Goal: Information Seeking & Learning: Find specific fact

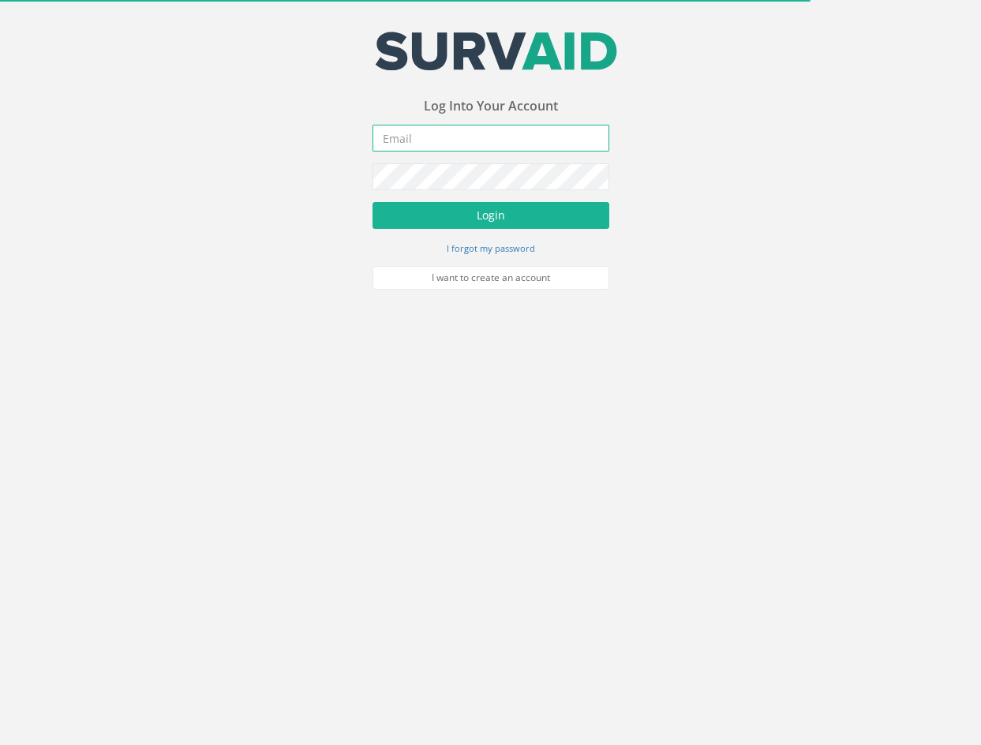
click at [490, 140] on input "email" at bounding box center [491, 138] width 237 height 27
type input "[EMAIL_ADDRESS][PERSON_NAME][DOMAIN_NAME]"
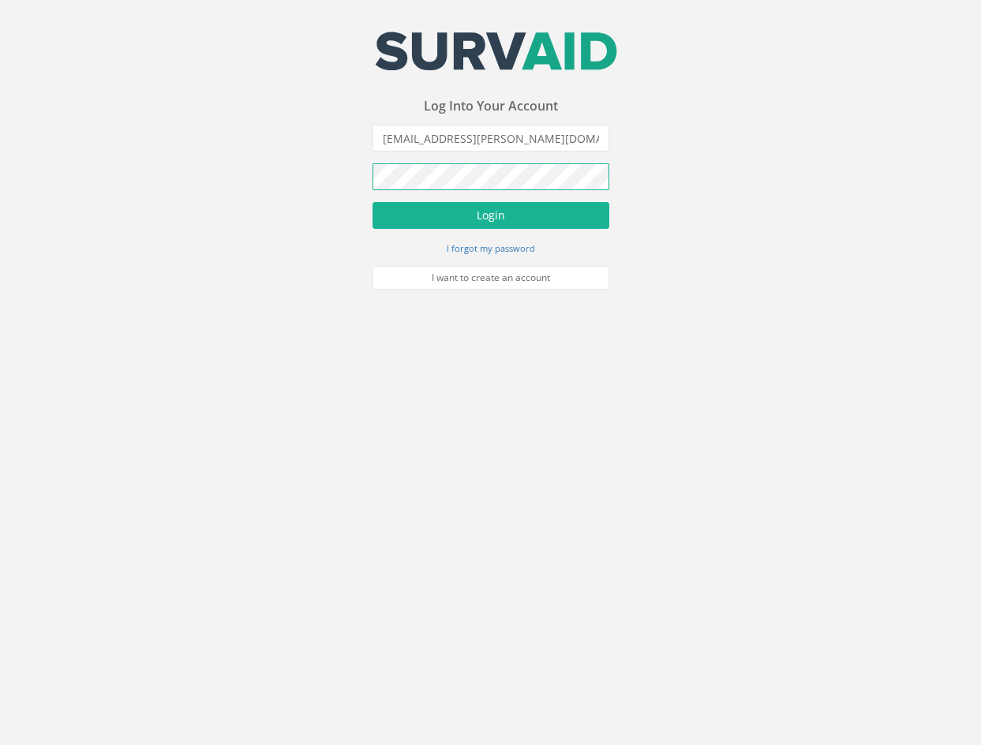
click at [373, 202] on button "Login" at bounding box center [491, 215] width 237 height 27
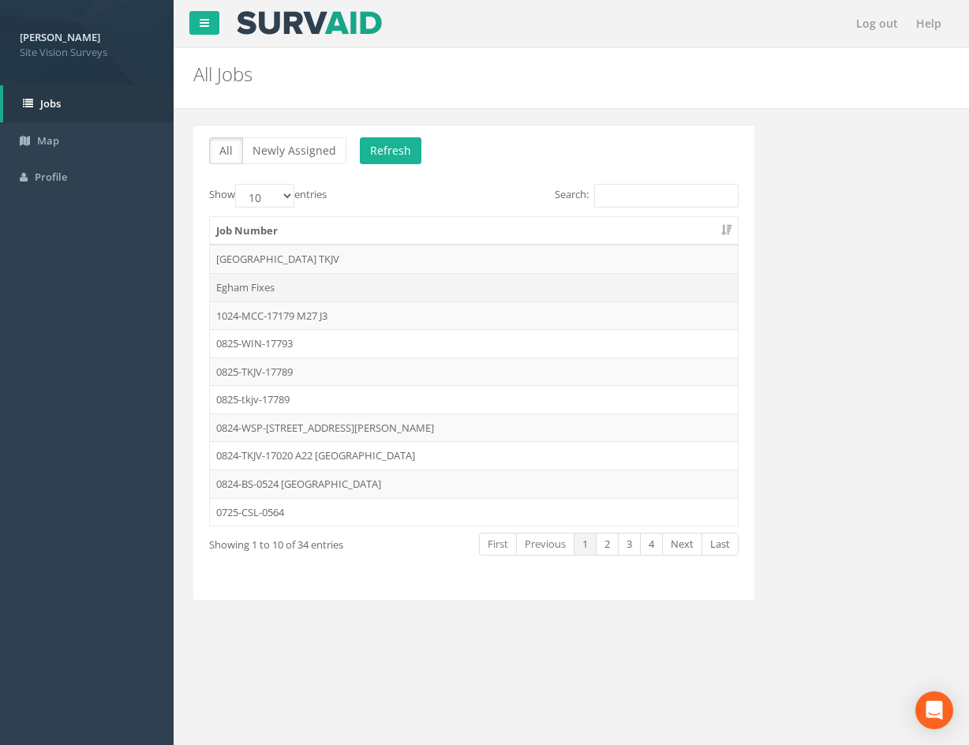
click at [346, 283] on td "Egham Fixes" at bounding box center [474, 287] width 528 height 28
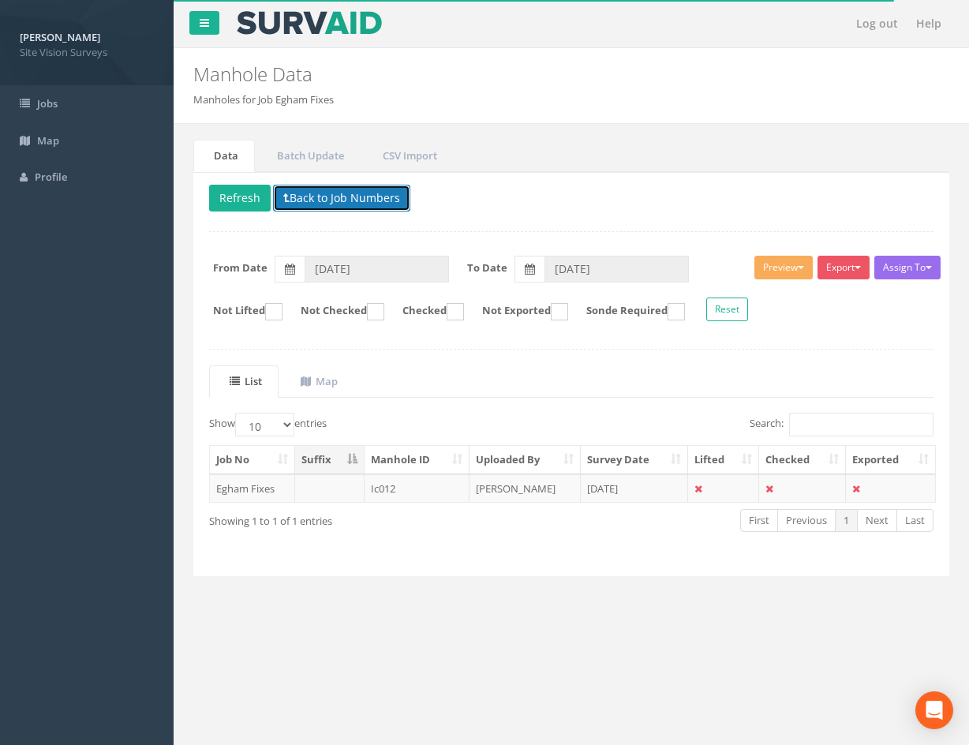
click at [325, 199] on button "Back to Job Numbers" at bounding box center [341, 198] width 137 height 27
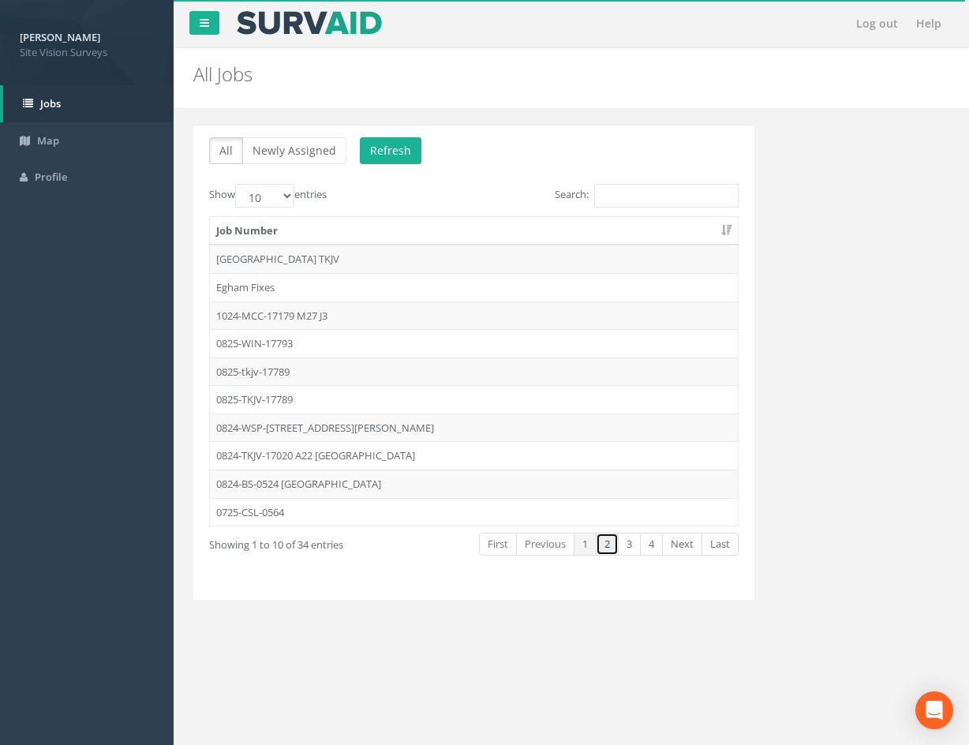
click at [603, 547] on link "2" at bounding box center [607, 544] width 23 height 23
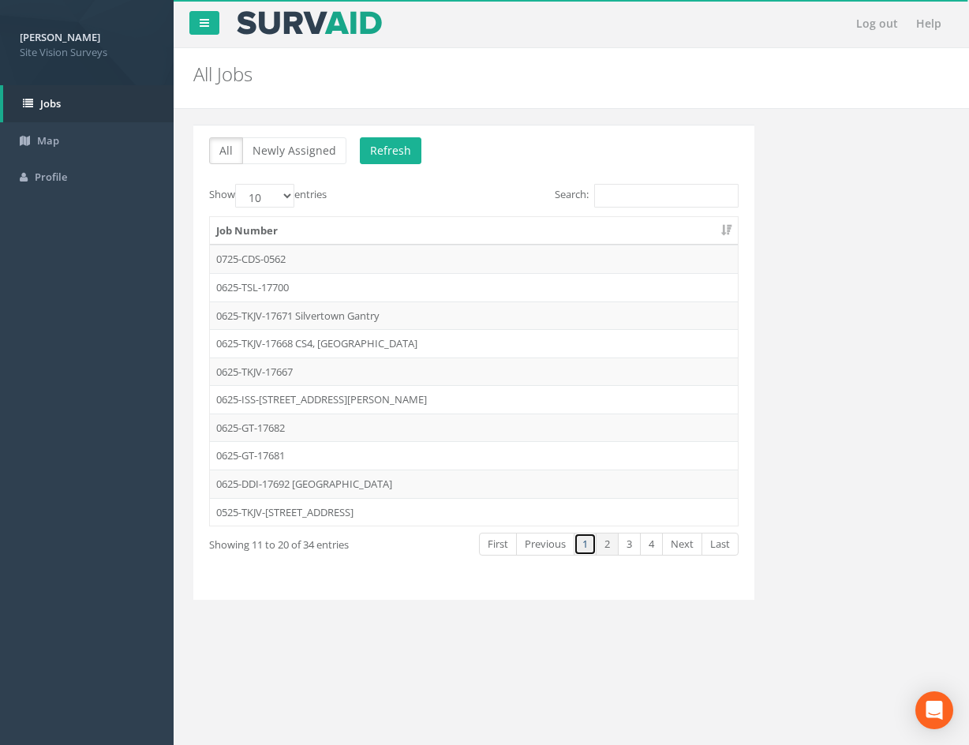
click at [581, 545] on link "1" at bounding box center [585, 544] width 23 height 23
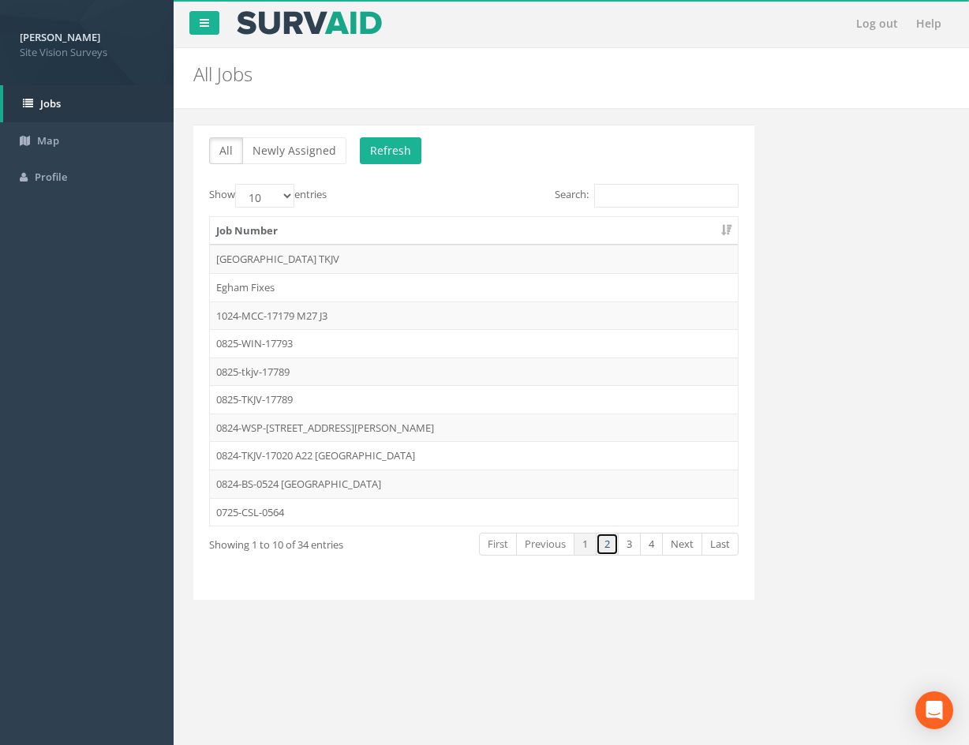
click at [608, 549] on link "2" at bounding box center [607, 544] width 23 height 23
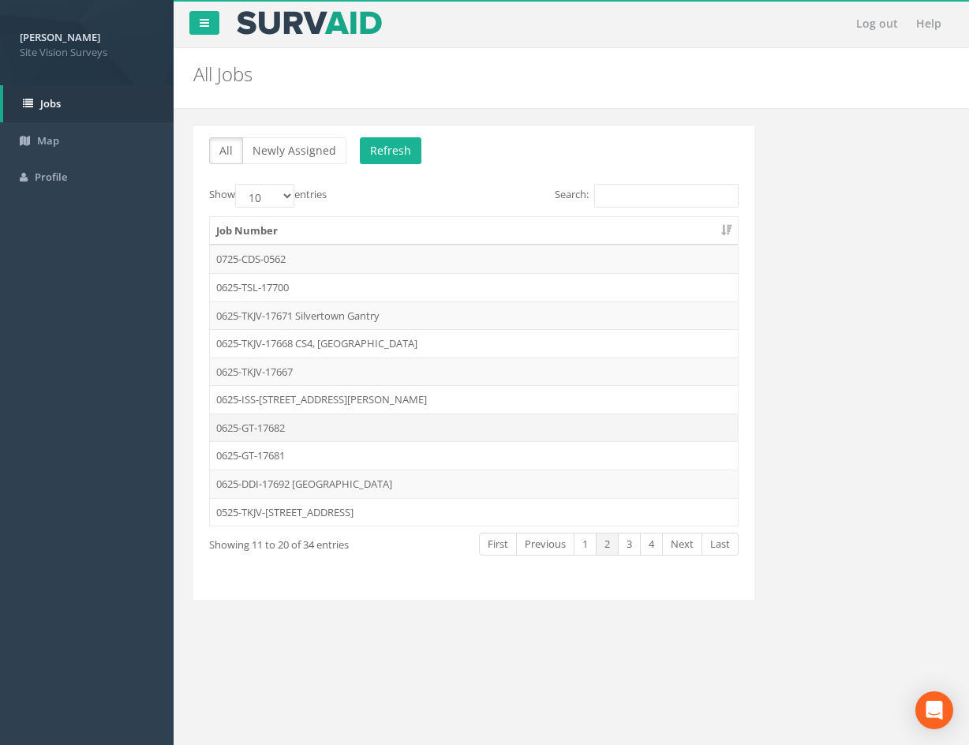
click at [338, 425] on td "0625-GT-17682" at bounding box center [474, 428] width 528 height 28
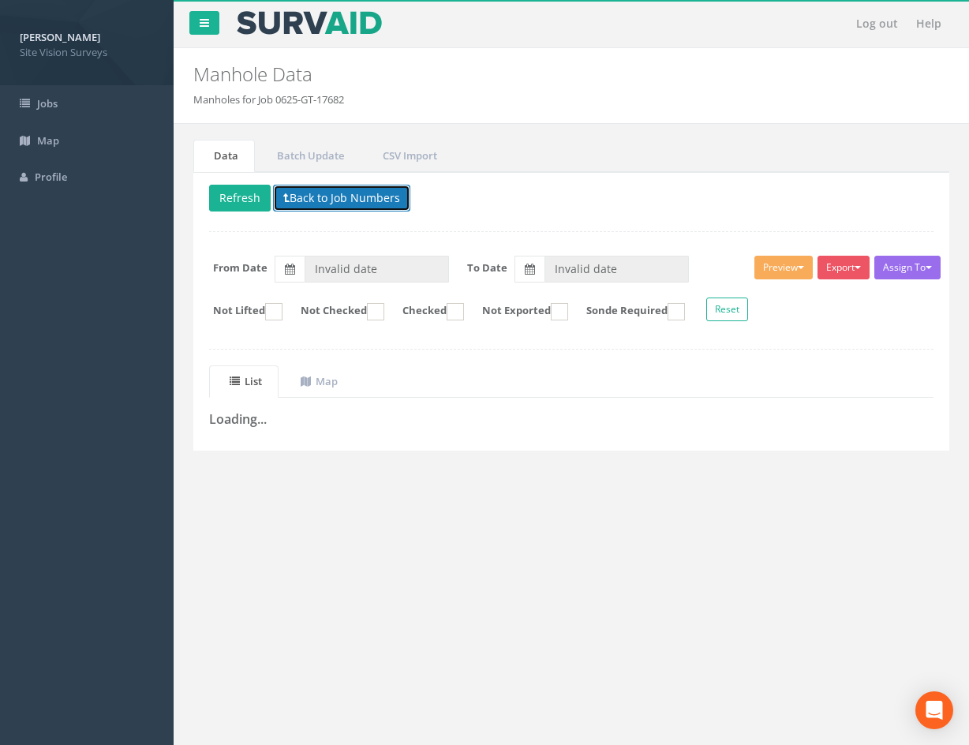
click at [367, 191] on button "Back to Job Numbers" at bounding box center [341, 198] width 137 height 27
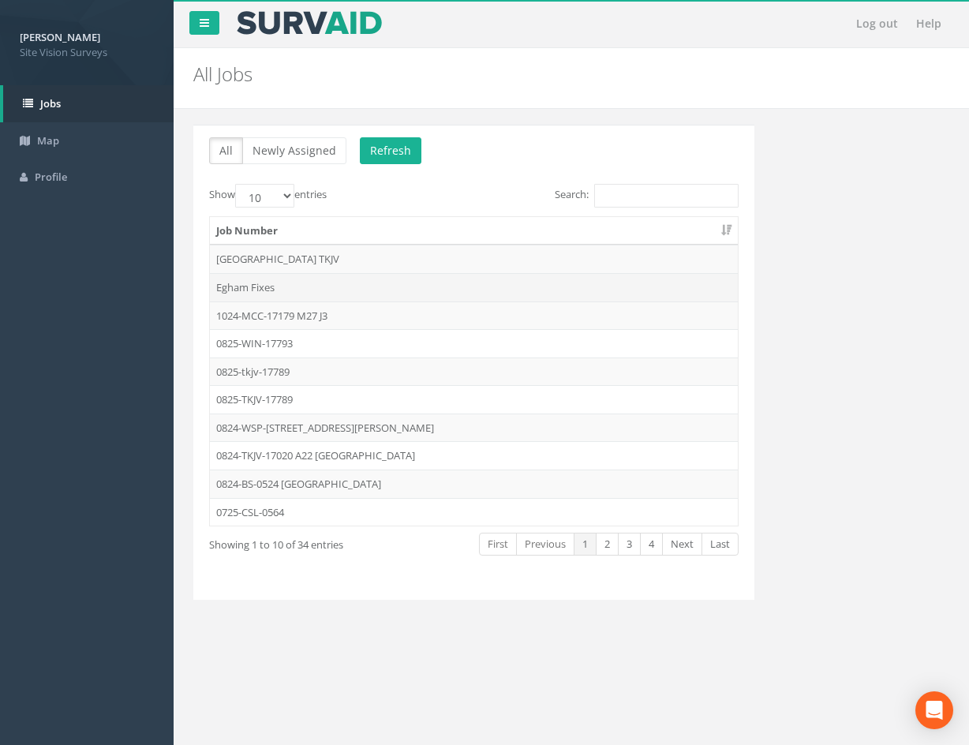
click at [344, 286] on td "Egham Fixes" at bounding box center [474, 287] width 528 height 28
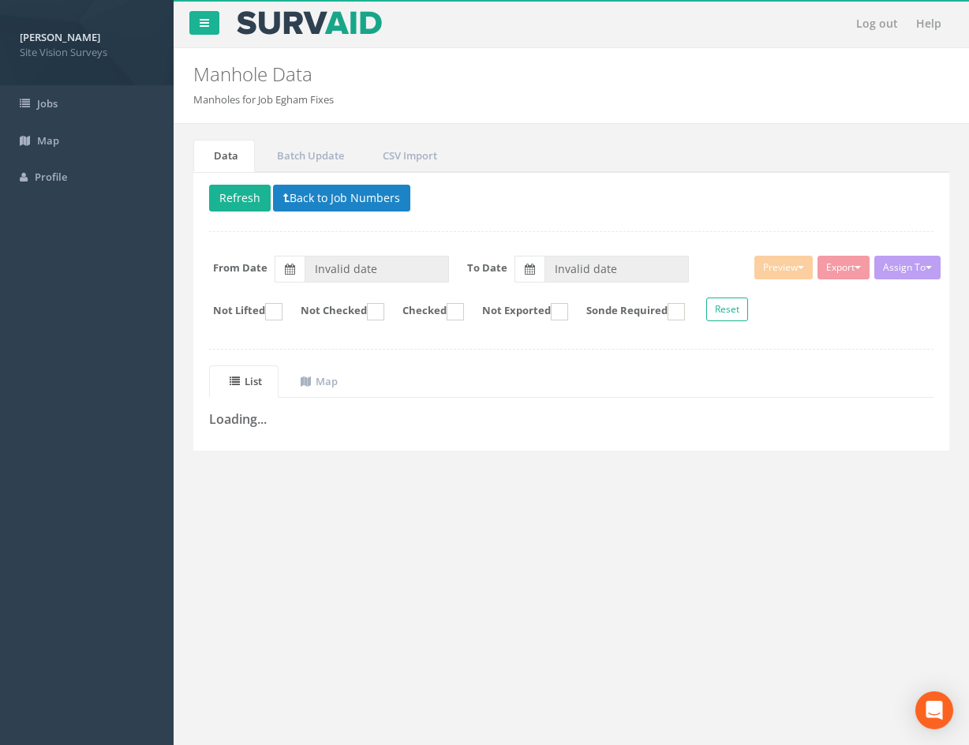
type input "[DATE]"
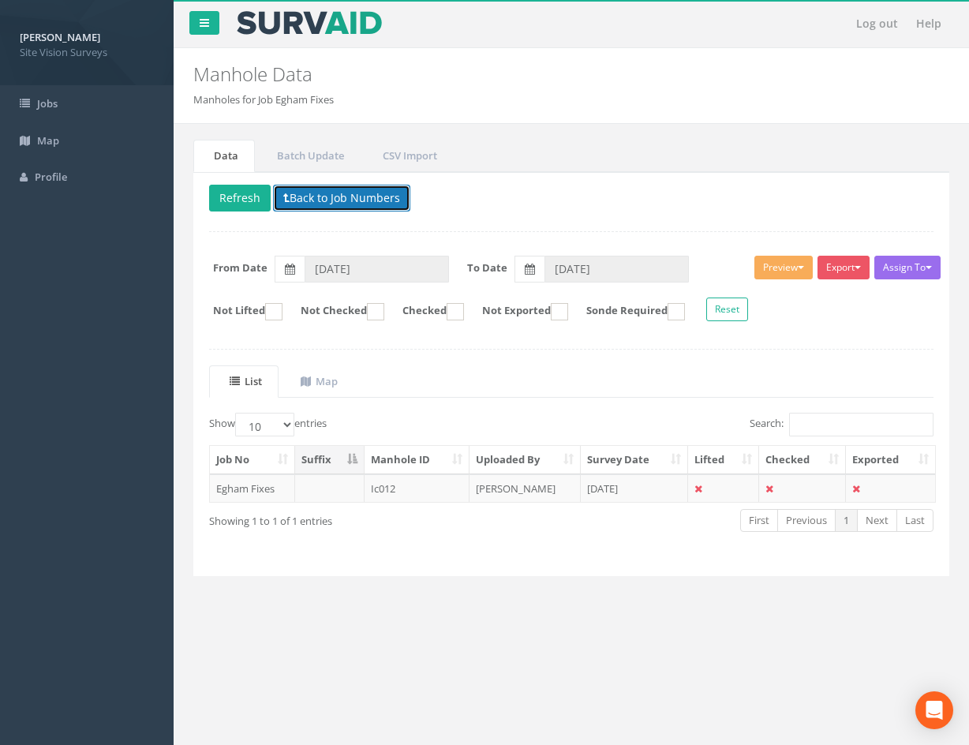
click at [326, 203] on button "Back to Job Numbers" at bounding box center [341, 198] width 137 height 27
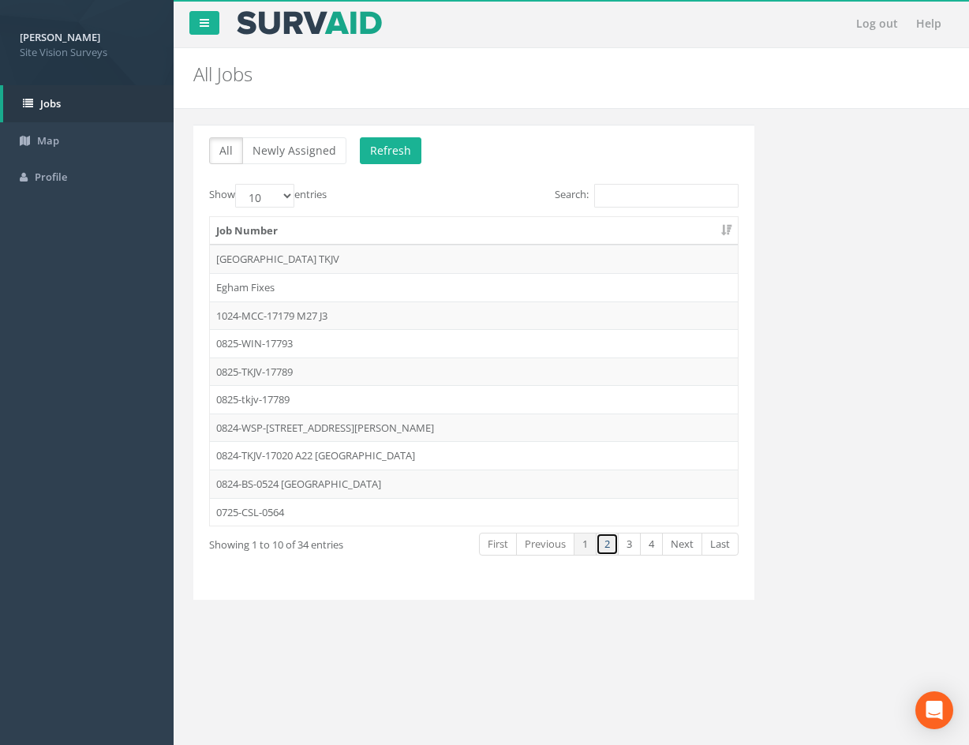
click at [605, 552] on link "2" at bounding box center [607, 544] width 23 height 23
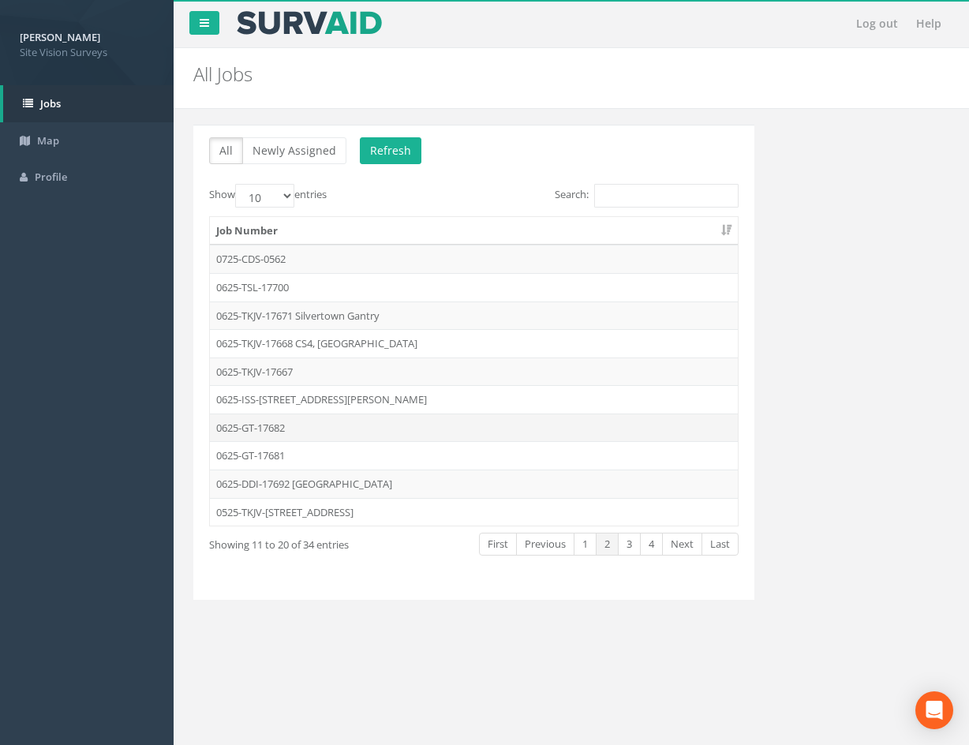
click at [384, 431] on td "0625-GT-17682" at bounding box center [474, 428] width 528 height 28
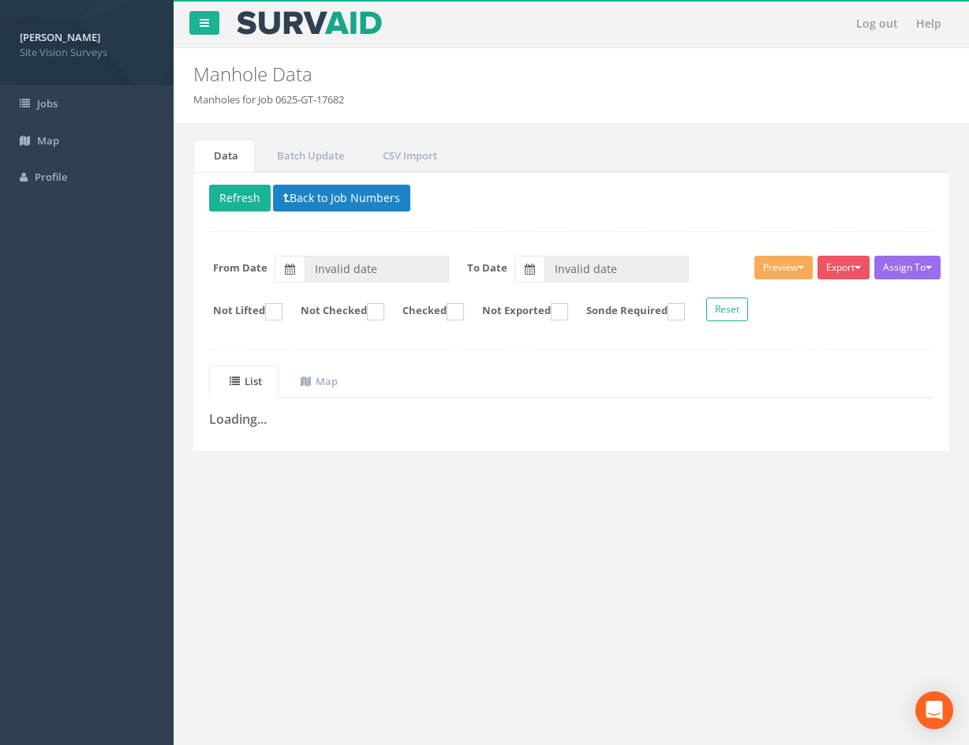
type input "[DATE]"
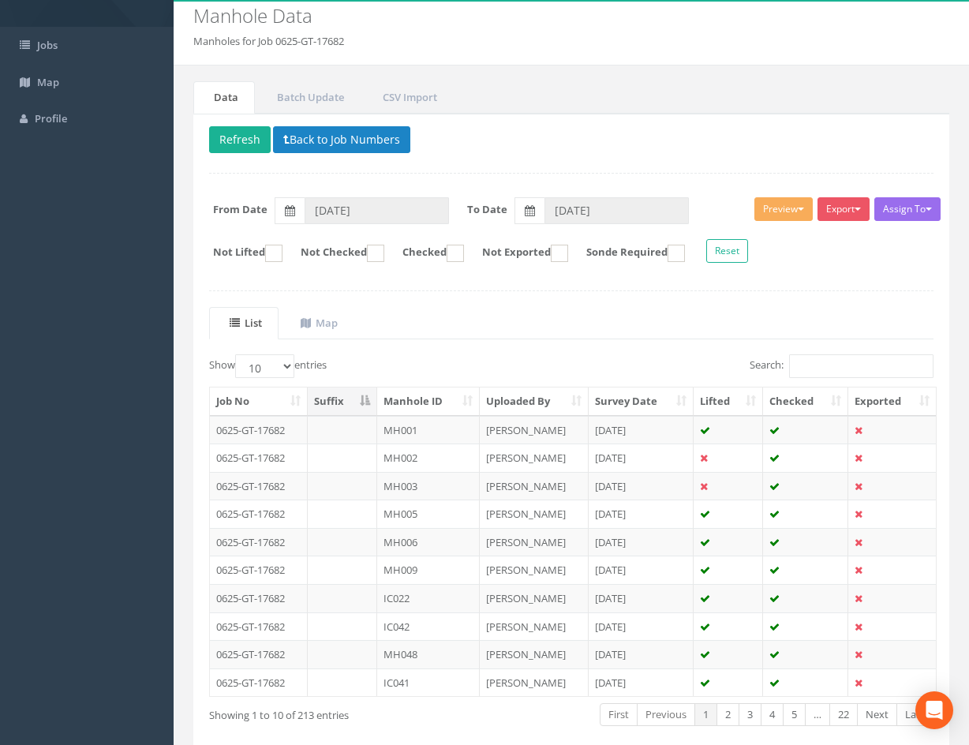
scroll to position [135, 0]
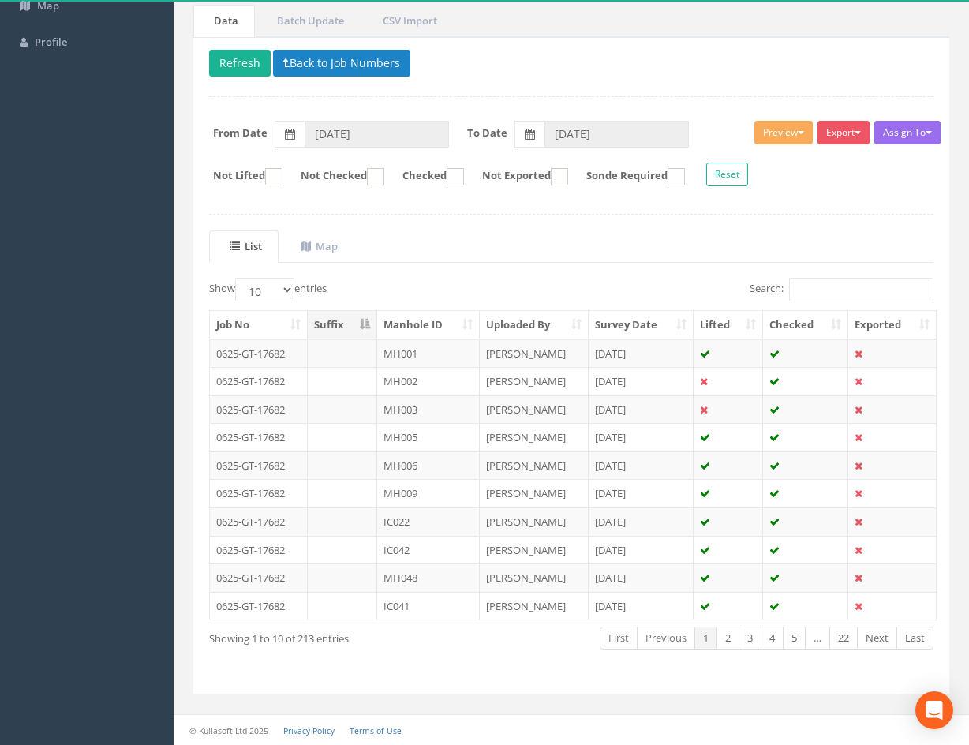
click at [444, 316] on th "Manhole ID" at bounding box center [428, 325] width 103 height 28
click at [537, 286] on div "Show 10 25 50 100 entries" at bounding box center [384, 292] width 350 height 28
click at [275, 290] on select "10 25 50 100" at bounding box center [264, 290] width 59 height 24
select select "50"
click at [238, 278] on select "10 25 50 100" at bounding box center [264, 290] width 59 height 24
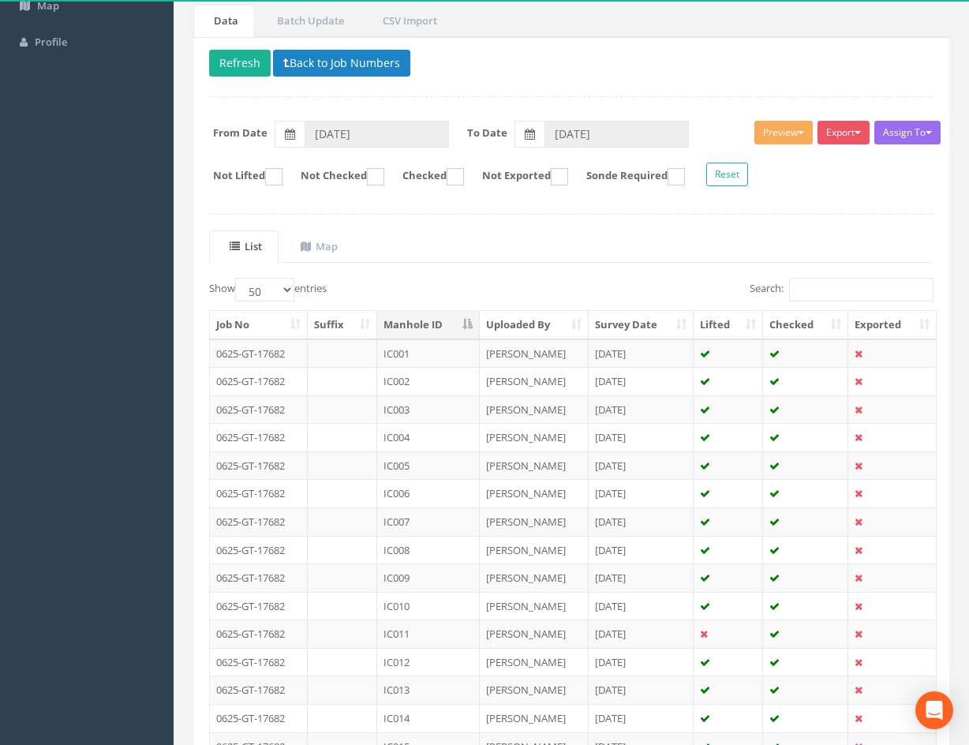
click at [665, 286] on div "Search:" at bounding box center [758, 292] width 350 height 28
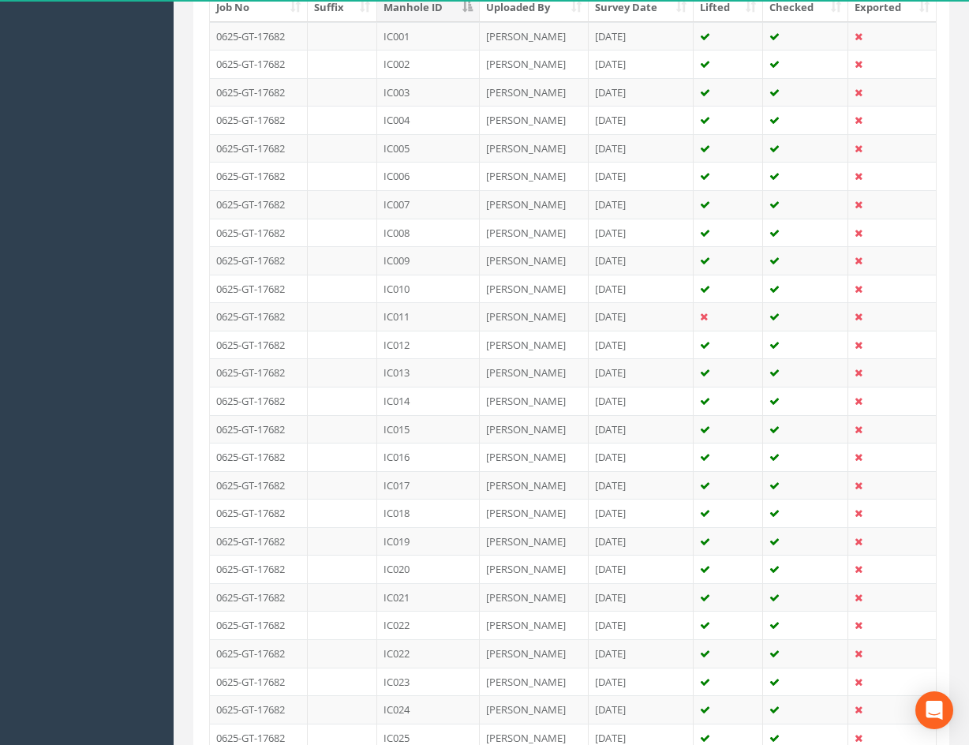
scroll to position [1258, 0]
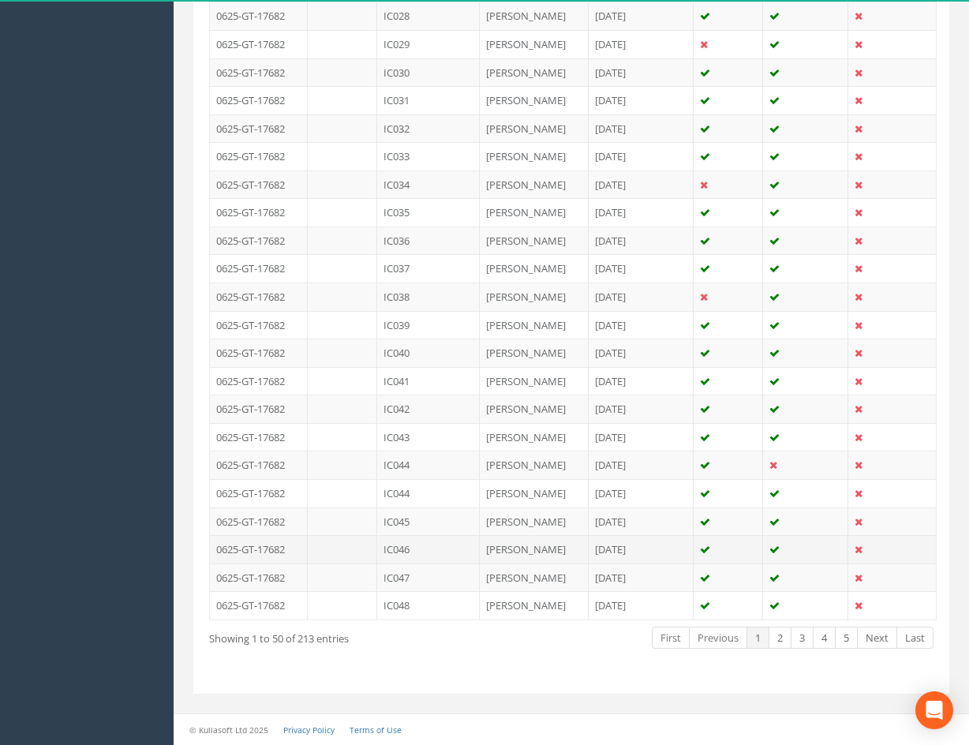
drag, startPoint x: 885, startPoint y: 256, endPoint x: 852, endPoint y: 557, distance: 302.4
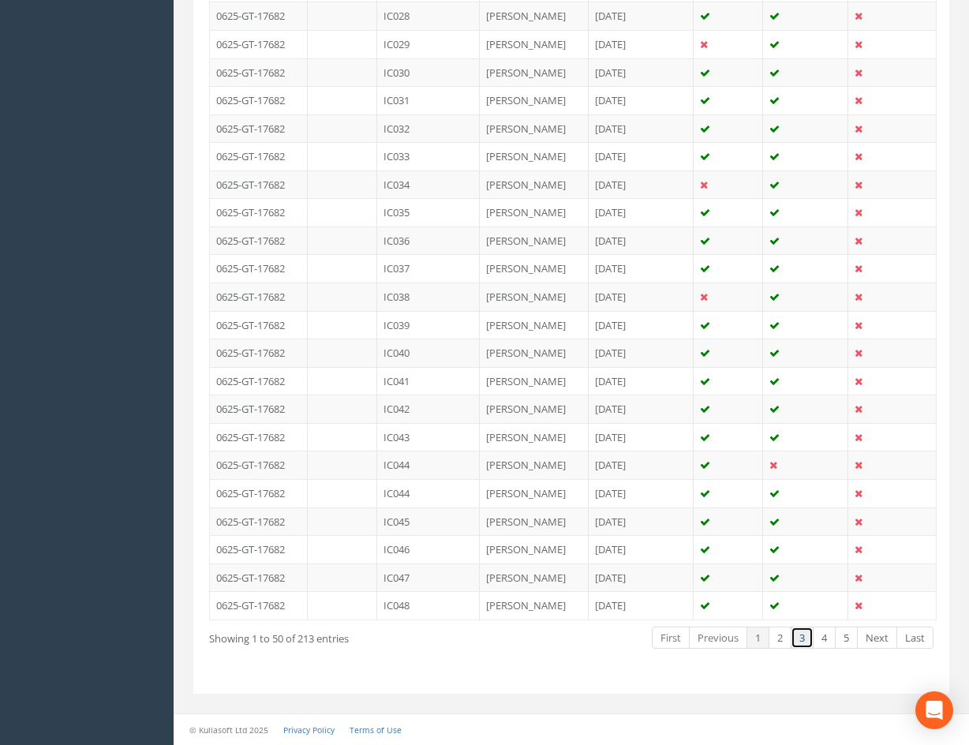
click at [804, 643] on link "3" at bounding box center [802, 638] width 23 height 23
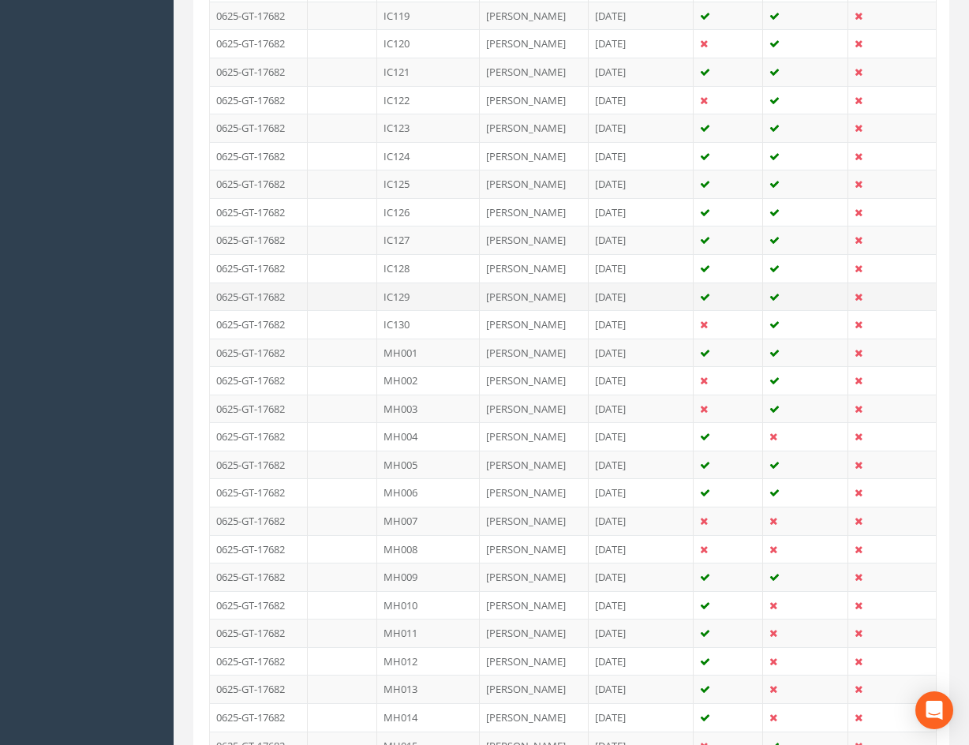
scroll to position [1021, 0]
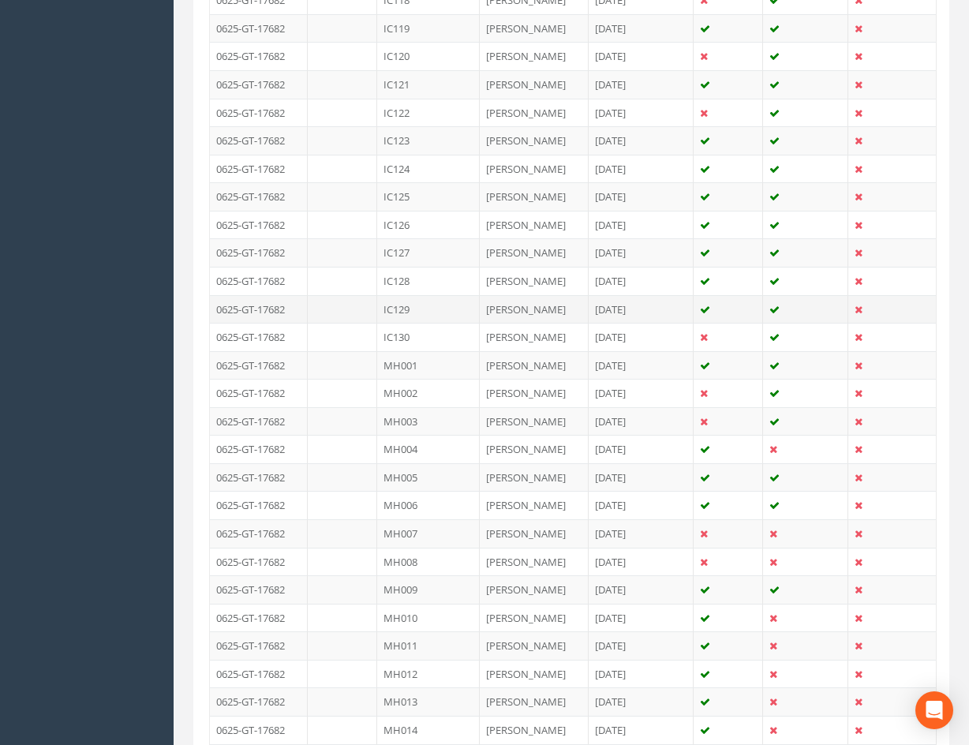
click at [447, 308] on td "IC129" at bounding box center [428, 309] width 103 height 28
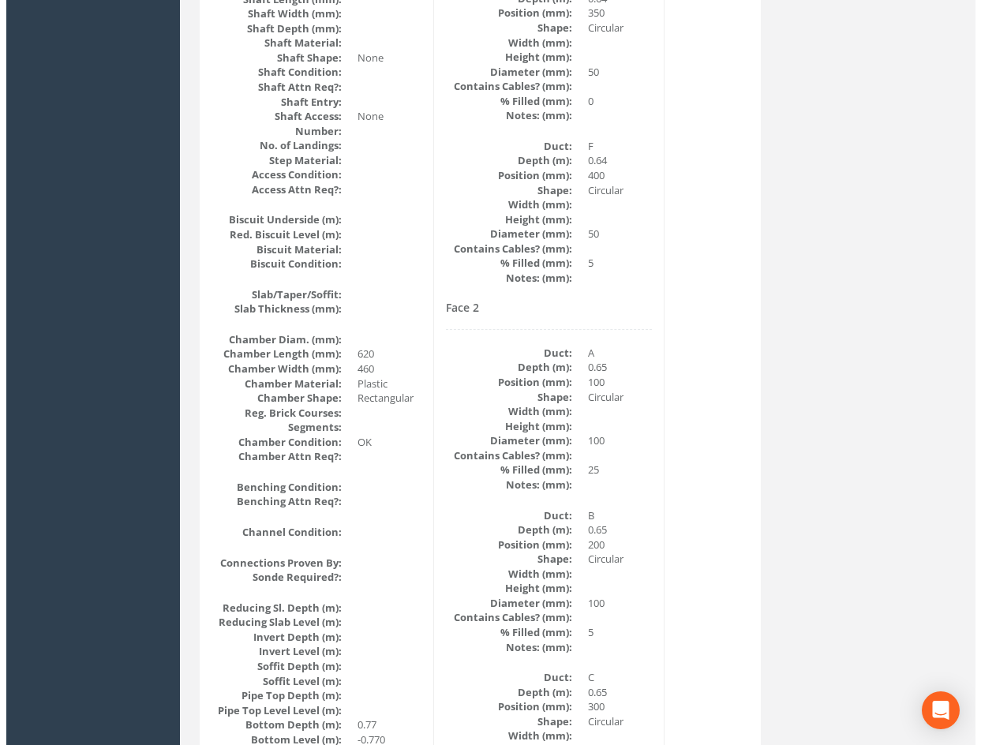
scroll to position [0, 0]
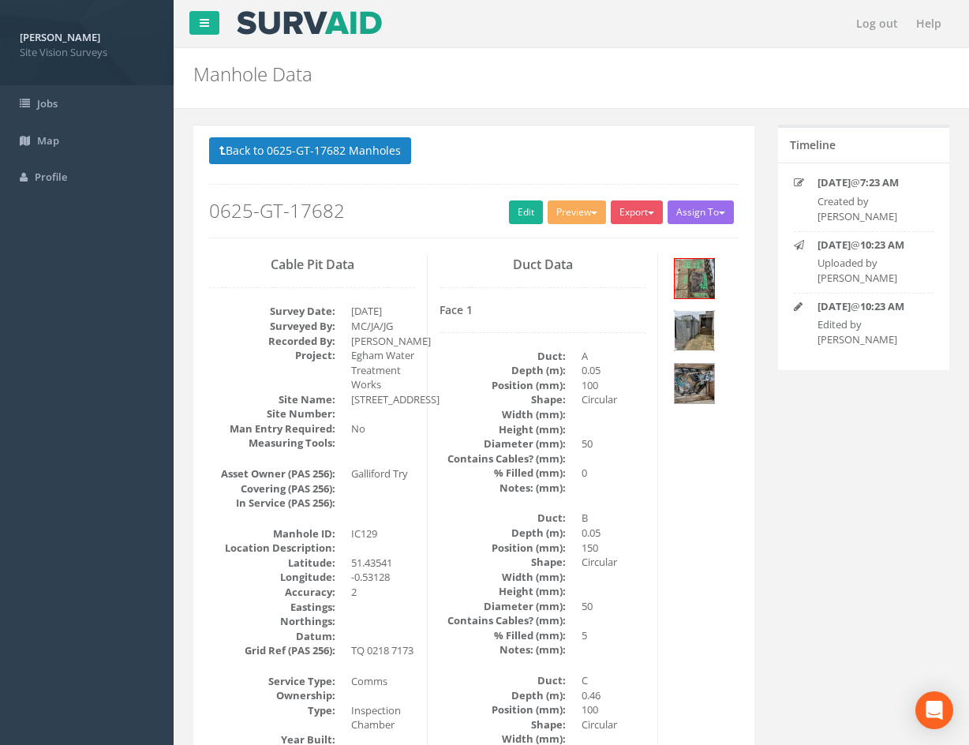
click at [706, 331] on img at bounding box center [694, 330] width 39 height 39
